Goal: Check status: Check status

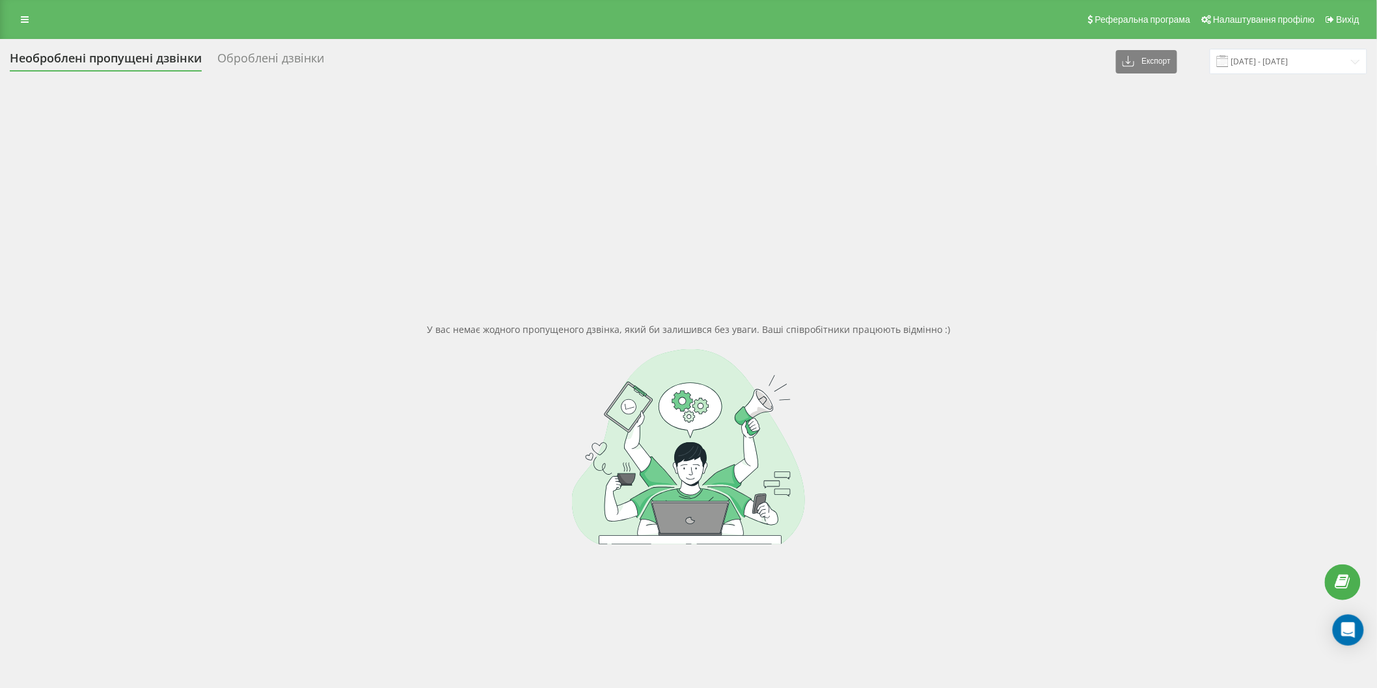
click at [972, 250] on div "У вас немає жодного пропущеного дзвінка, який би залишився без уваги. Ваші спів…" at bounding box center [688, 434] width 1357 height 688
click at [1308, 42] on div "Необроблені пропущені дзвінки Оброблені дзвінки Експорт .csv .xlsx 19.09.2025 -…" at bounding box center [688, 413] width 1377 height 749
click at [1306, 50] on input "[DATE] - [DATE]" at bounding box center [1288, 61] width 157 height 25
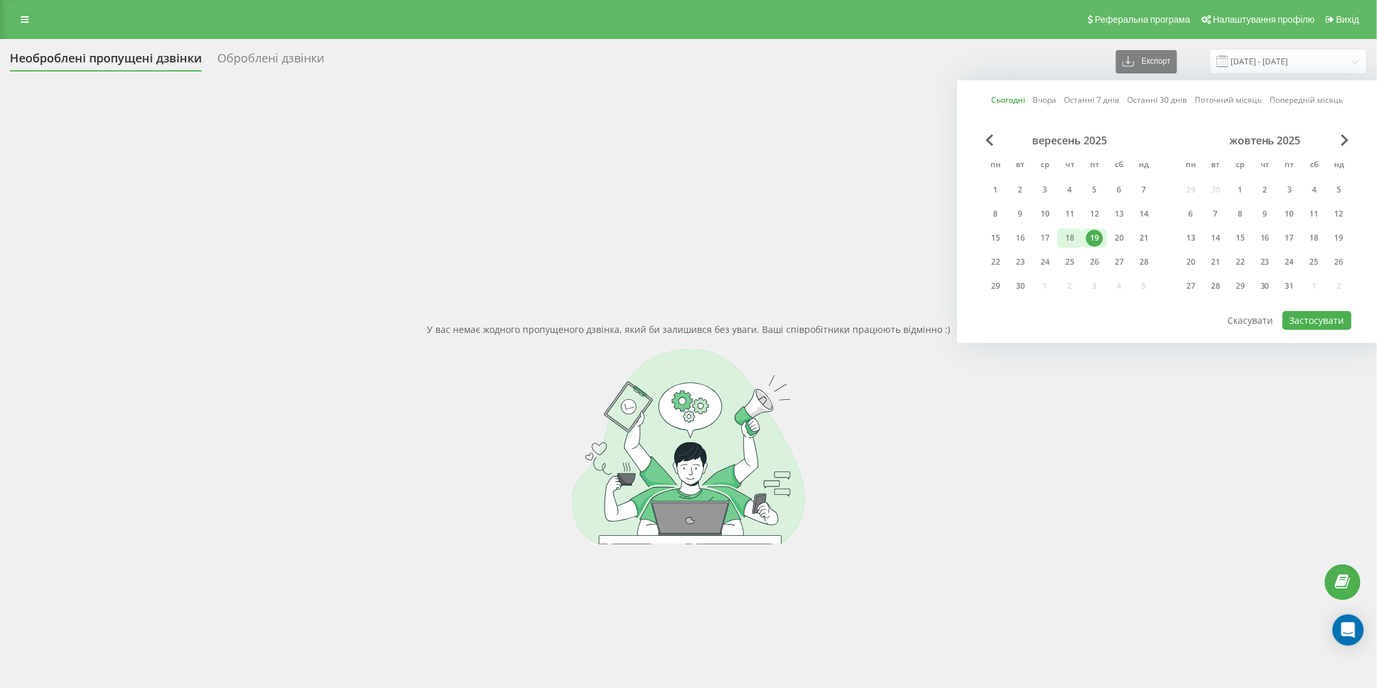
click at [1074, 237] on div "18" at bounding box center [1069, 238] width 17 height 17
click at [1094, 236] on div "19" at bounding box center [1094, 238] width 17 height 17
click at [1309, 315] on button "Застосувати" at bounding box center [1317, 320] width 69 height 19
type input "[DATE] - [DATE]"
